Goal: Task Accomplishment & Management: Manage account settings

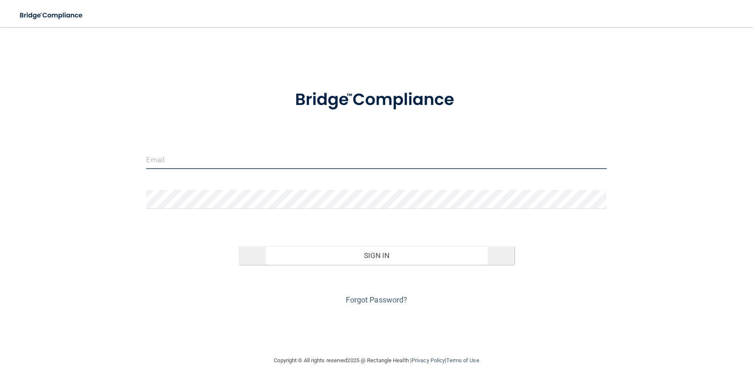
type input "[PERSON_NAME][EMAIL_ADDRESS][DOMAIN_NAME]"
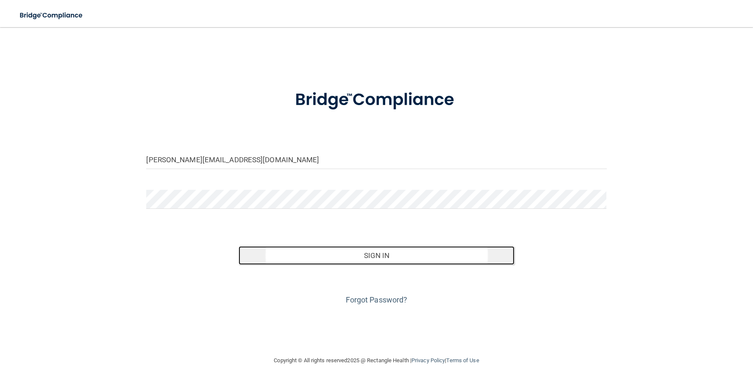
click at [363, 256] on button "Sign In" at bounding box center [376, 255] width 276 height 19
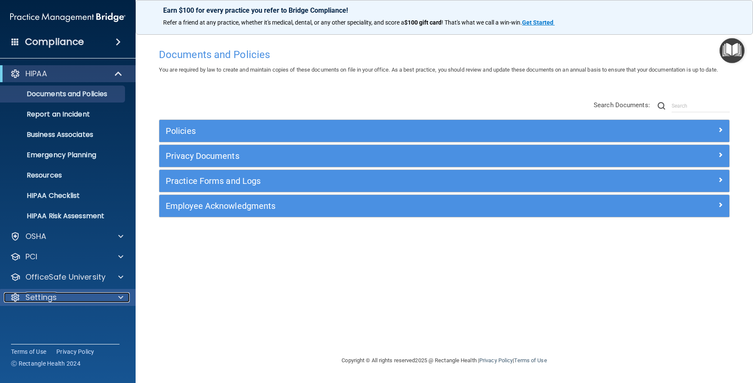
click at [35, 292] on p "Settings" at bounding box center [40, 297] width 31 height 10
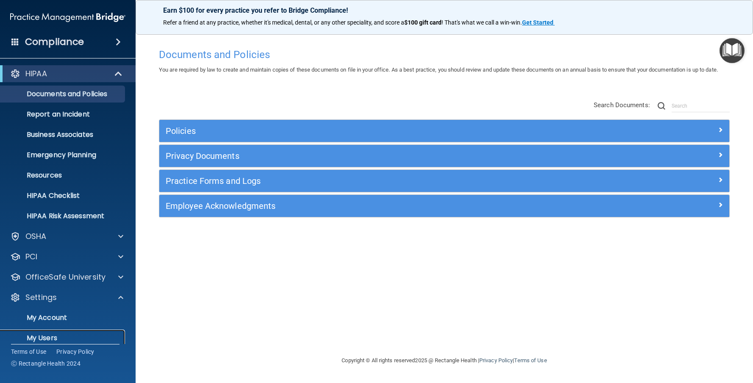
click at [44, 337] on p "My Users" at bounding box center [64, 338] width 116 height 8
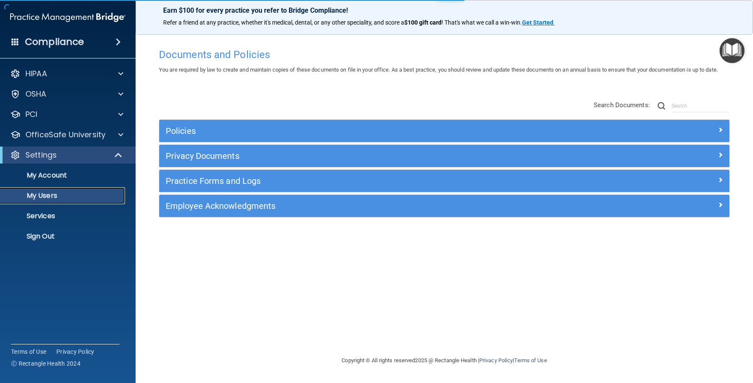
select select "20"
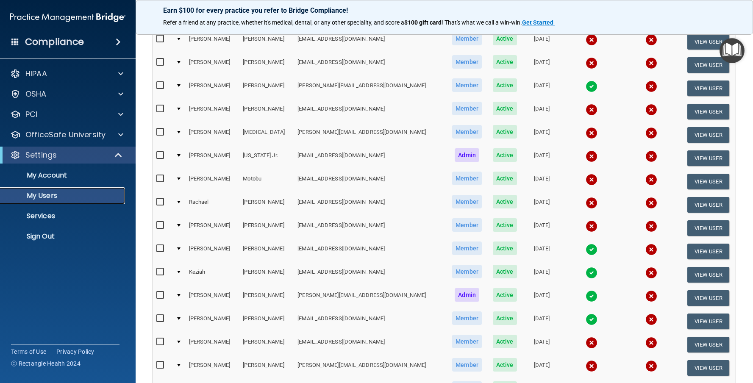
scroll to position [318, 0]
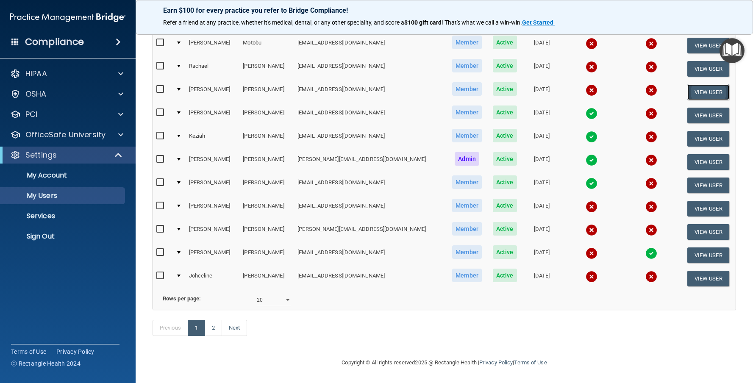
click at [700, 84] on button "View User" at bounding box center [708, 92] width 42 height 16
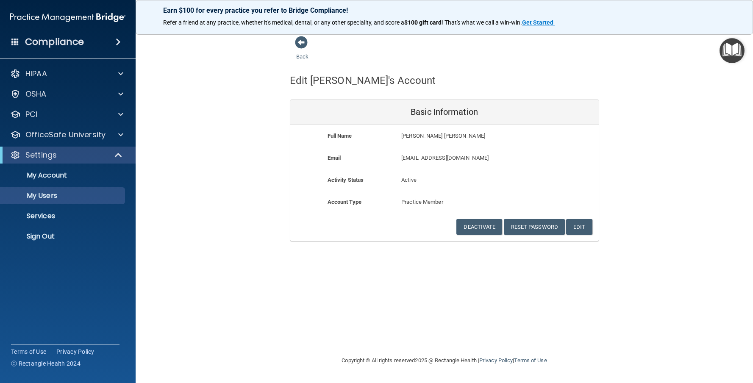
select select "20"
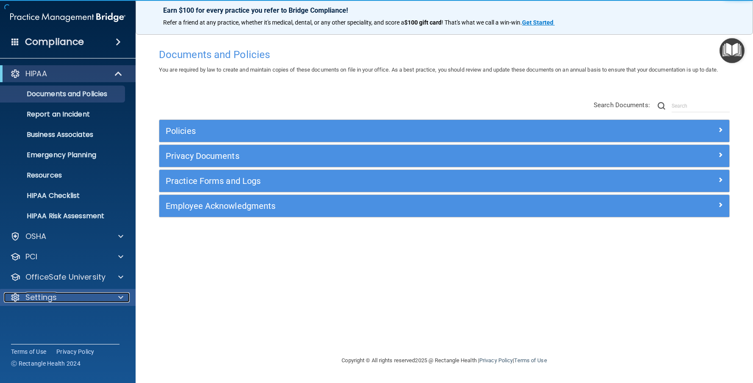
click at [39, 298] on p "Settings" at bounding box center [40, 297] width 31 height 10
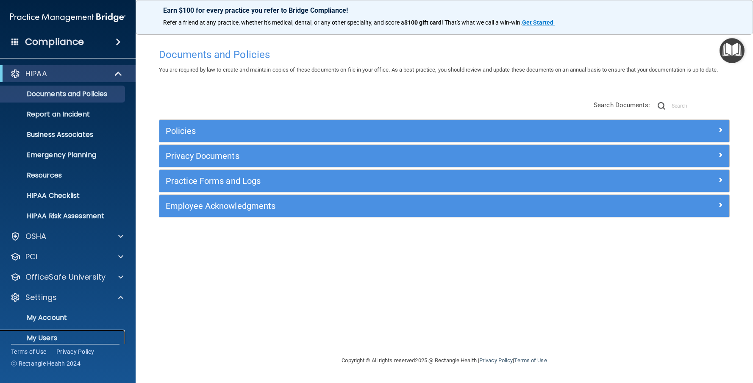
click at [55, 343] on link "My Users" at bounding box center [58, 338] width 133 height 17
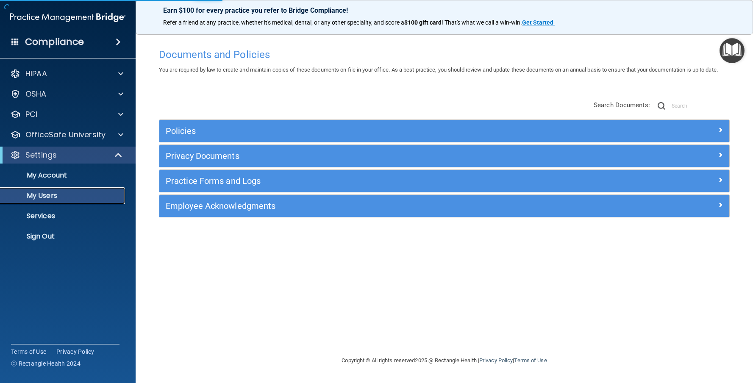
select select "20"
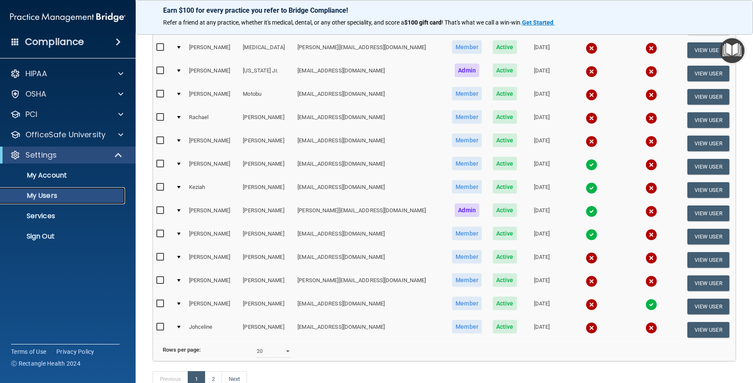
scroll to position [297, 0]
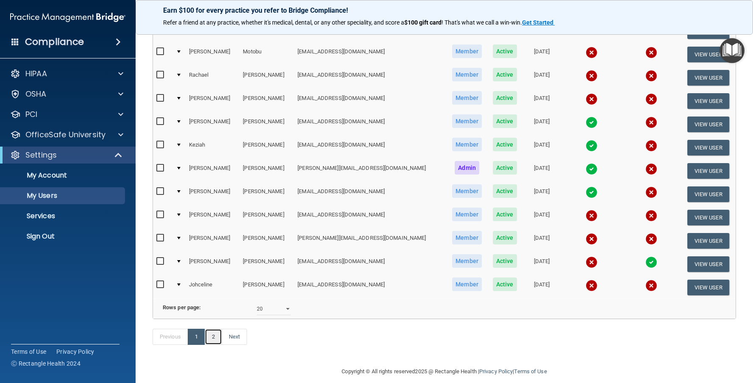
click at [216, 345] on link "2" at bounding box center [213, 337] width 17 height 16
select select "20"
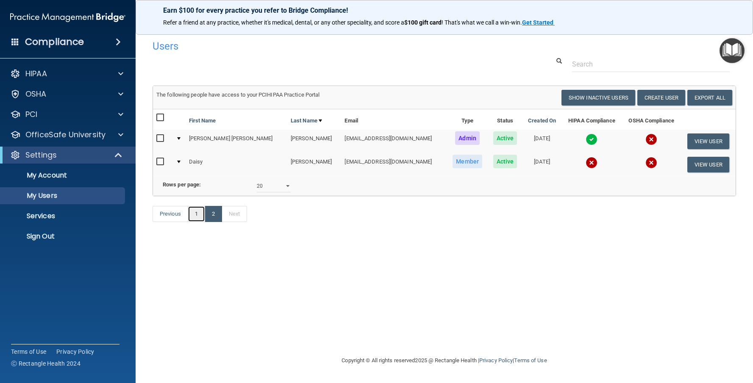
click at [198, 222] on link "1" at bounding box center [196, 214] width 17 height 16
select select "20"
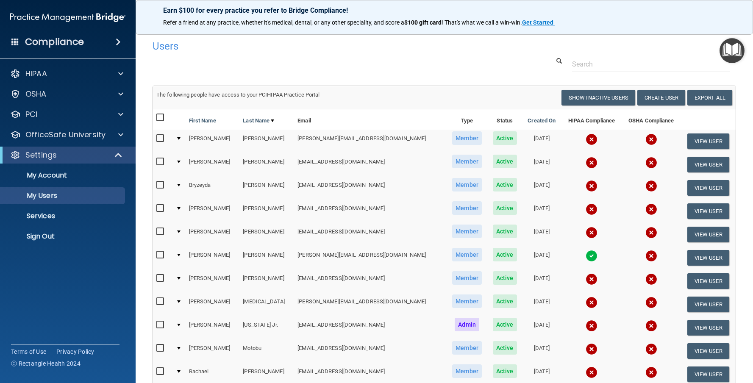
click at [184, 137] on td at bounding box center [178, 141] width 13 height 23
click at [180, 136] on td at bounding box center [178, 141] width 13 height 23
click at [157, 138] on input "checkbox" at bounding box center [161, 138] width 10 height 7
checkbox input "true"
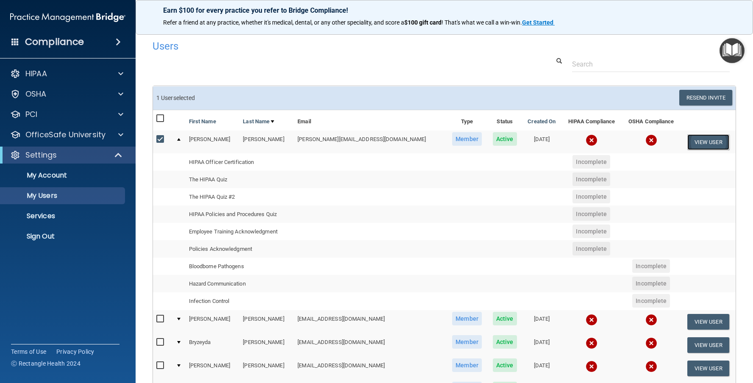
click at [694, 141] on button "View User" at bounding box center [708, 142] width 42 height 16
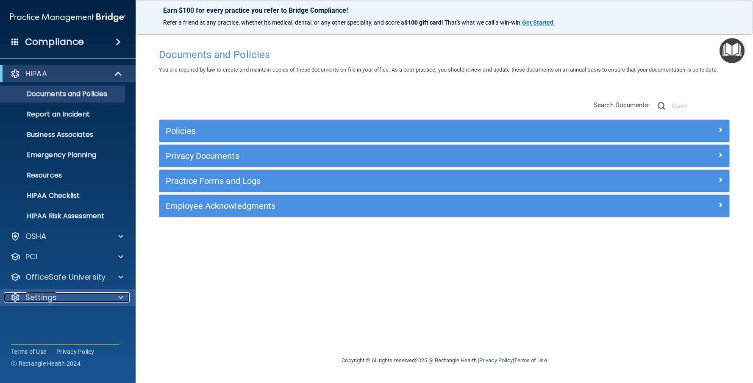
click at [48, 292] on p "Settings" at bounding box center [40, 297] width 31 height 10
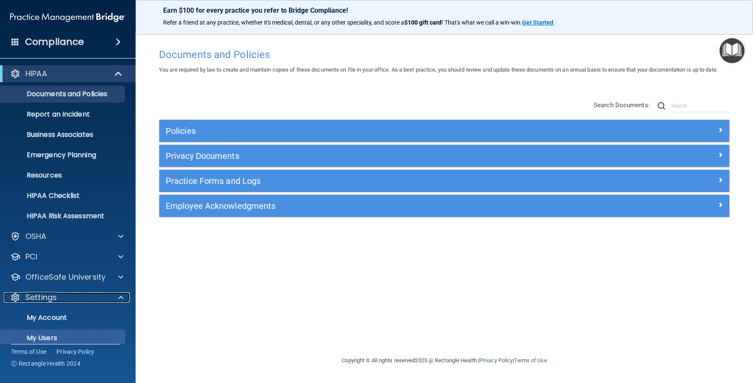
scroll to position [42, 0]
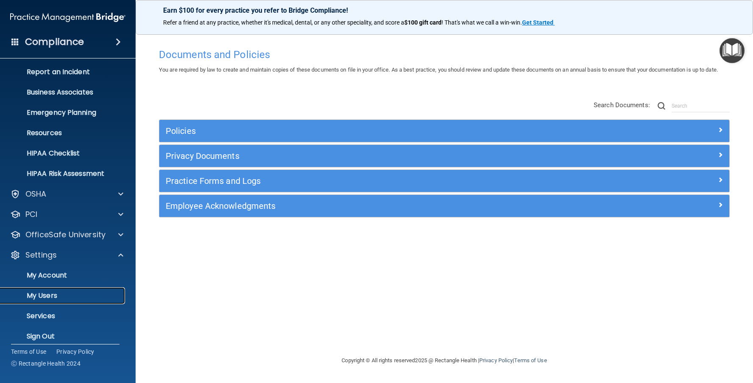
click at [50, 294] on p "My Users" at bounding box center [64, 295] width 116 height 8
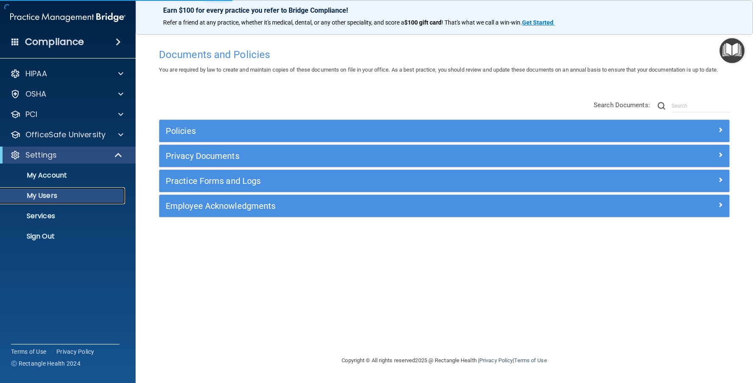
select select "20"
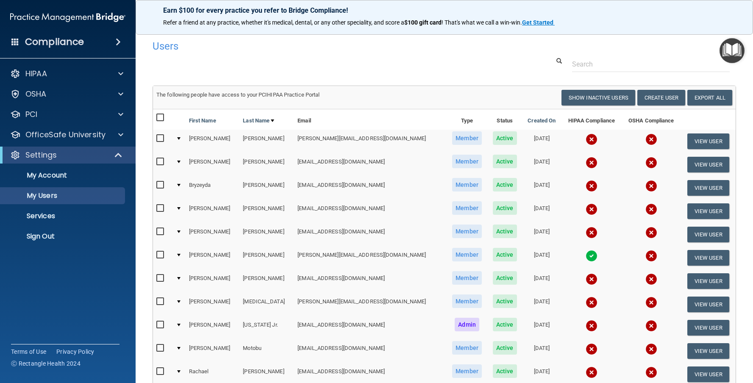
click at [162, 139] on input "checkbox" at bounding box center [161, 138] width 10 height 7
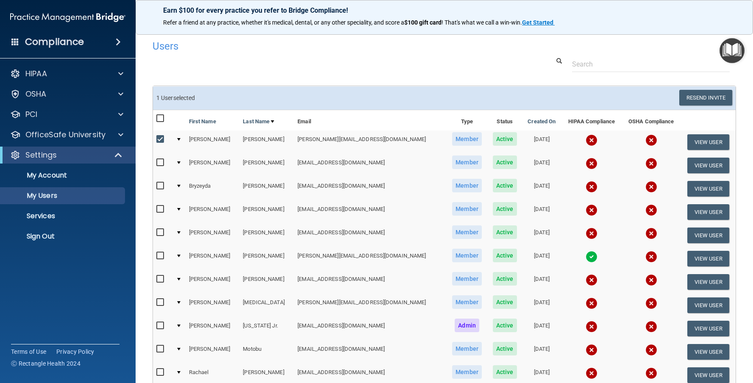
scroll to position [42, 0]
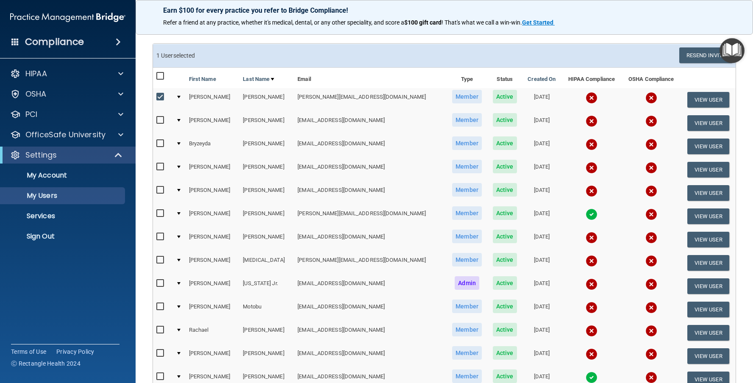
click at [184, 144] on td at bounding box center [178, 146] width 13 height 23
click at [180, 143] on div at bounding box center [178, 143] width 3 height 3
click at [158, 95] on input "checkbox" at bounding box center [161, 97] width 10 height 7
checkbox input "false"
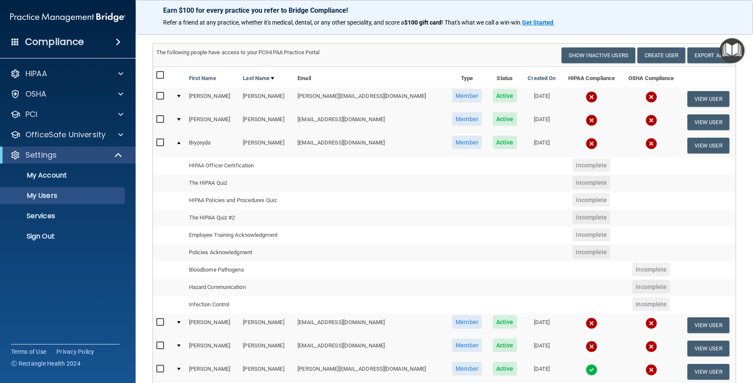
click at [157, 143] on input "checkbox" at bounding box center [161, 142] width 10 height 7
checkbox input "true"
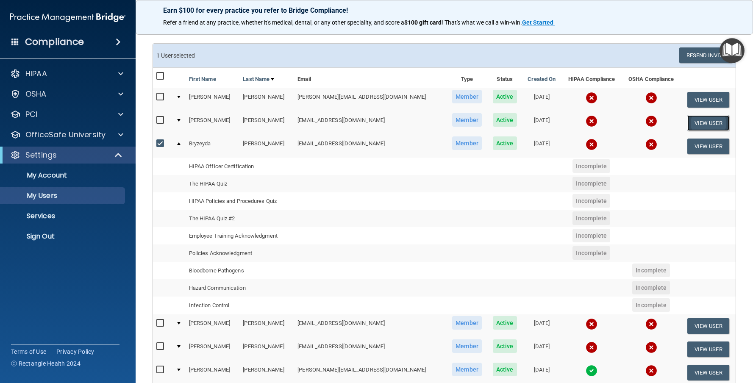
click at [702, 118] on button "View User" at bounding box center [708, 123] width 42 height 16
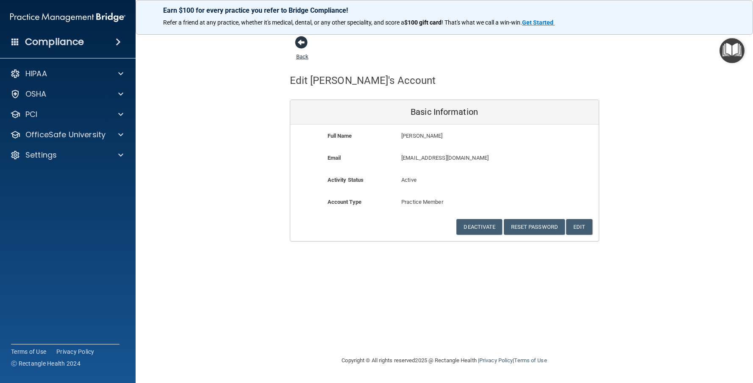
click at [302, 41] on span at bounding box center [301, 42] width 13 height 13
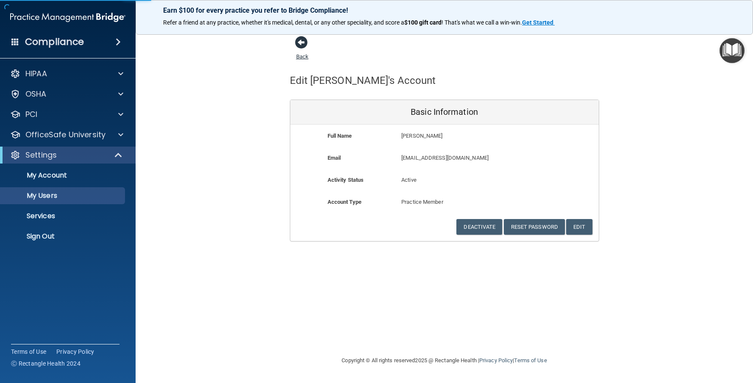
click at [302, 48] on span at bounding box center [301, 42] width 13 height 13
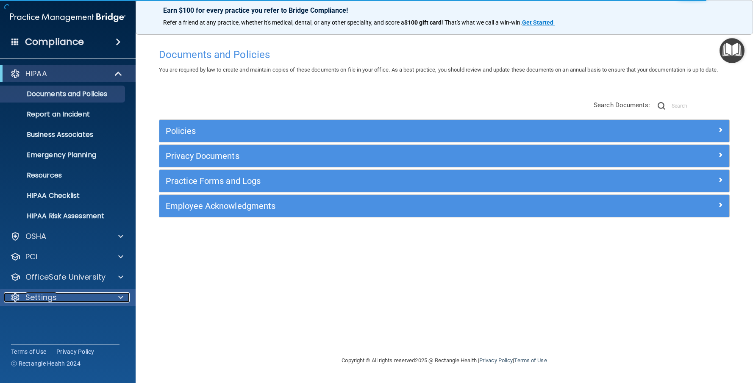
click at [27, 296] on p "Settings" at bounding box center [40, 297] width 31 height 10
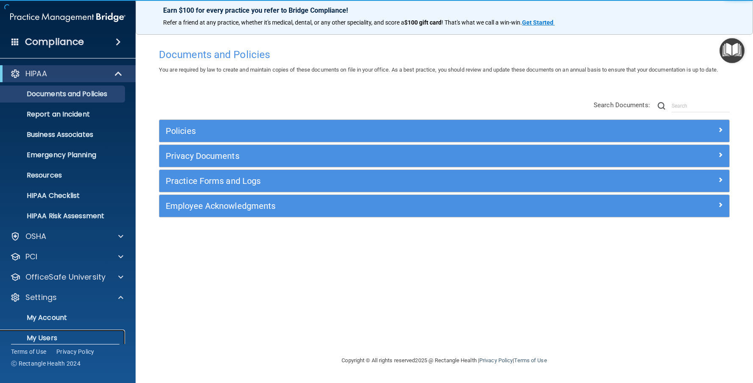
click at [42, 334] on p "My Users" at bounding box center [64, 338] width 116 height 8
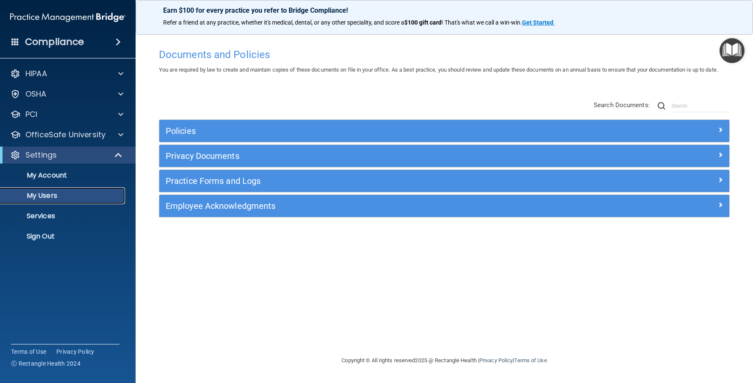
click at [45, 194] on p "My Users" at bounding box center [64, 195] width 116 height 8
select select "20"
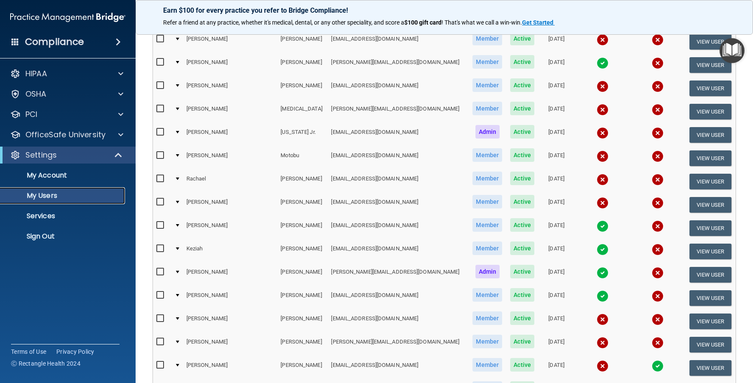
scroll to position [318, 0]
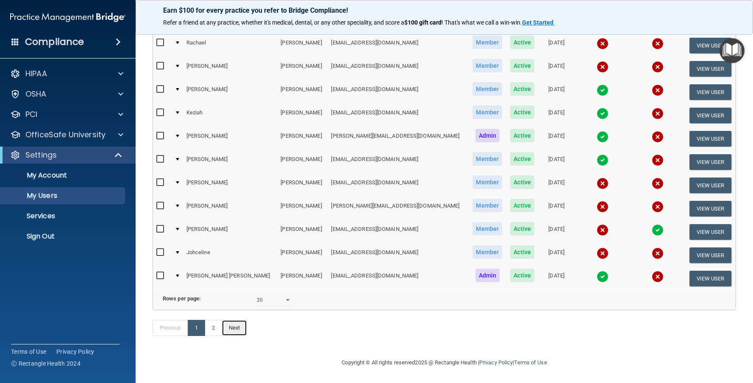
click at [233, 324] on link "Next" at bounding box center [234, 328] width 25 height 16
select select "20"
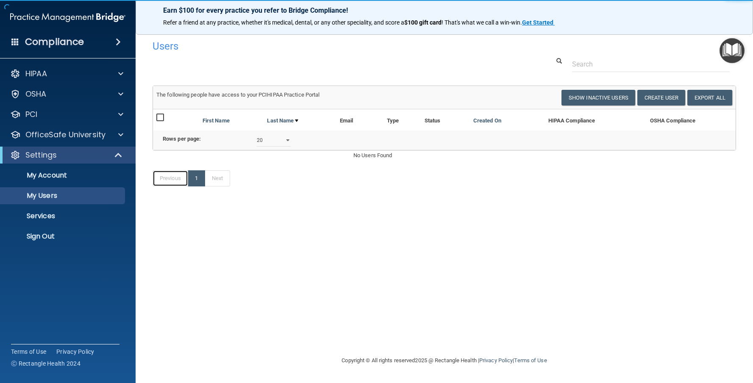
click at [169, 186] on link "Previous" at bounding box center [170, 178] width 36 height 16
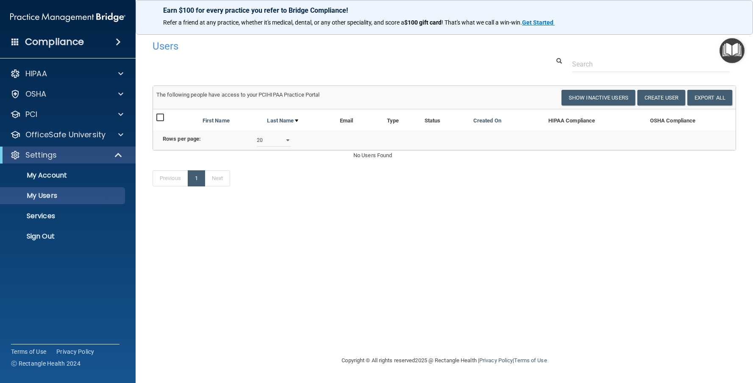
select select "20"
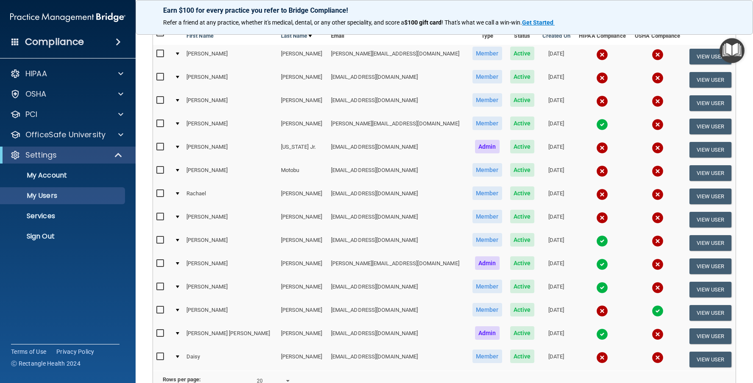
scroll to position [169, 0]
